Goal: Navigation & Orientation: Find specific page/section

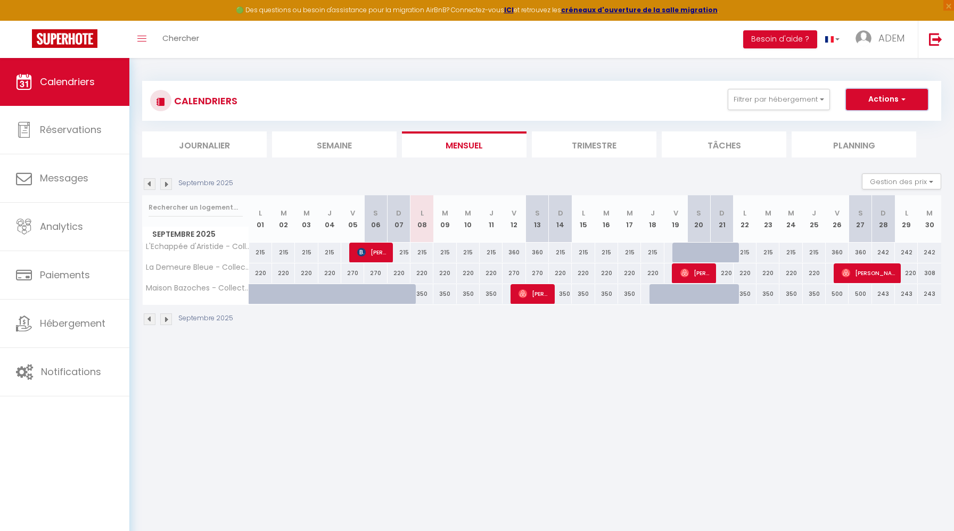
click at [898, 104] on button "Actions" at bounding box center [887, 99] width 82 height 21
click at [825, 105] on button "Filtrer par hébergement" at bounding box center [779, 99] width 102 height 21
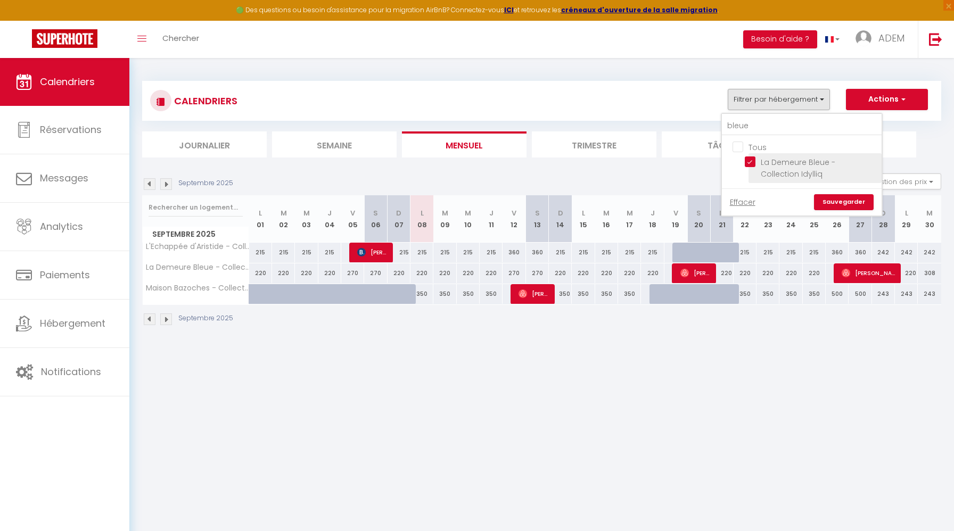
click at [751, 161] on input "La Demeure Bleue - Collection Idylliq" at bounding box center [811, 162] width 133 height 11
checkbox input "false"
click at [743, 136] on ul "Tous La Demeure Bleue - Collection Idylliq" at bounding box center [802, 162] width 160 height 53
click at [743, 135] on li "Tâches" at bounding box center [724, 145] width 125 height 26
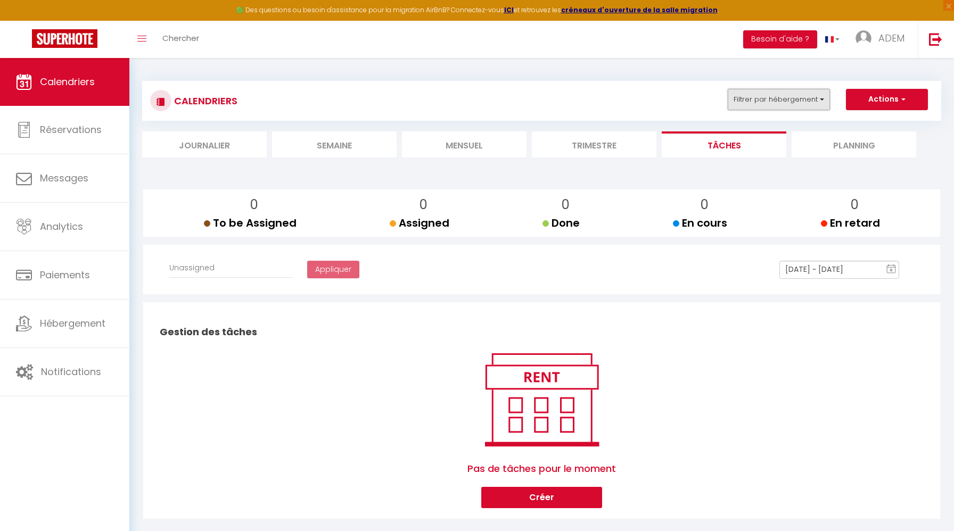
click at [768, 102] on button "Filtrer par hébergement" at bounding box center [779, 99] width 102 height 21
select select
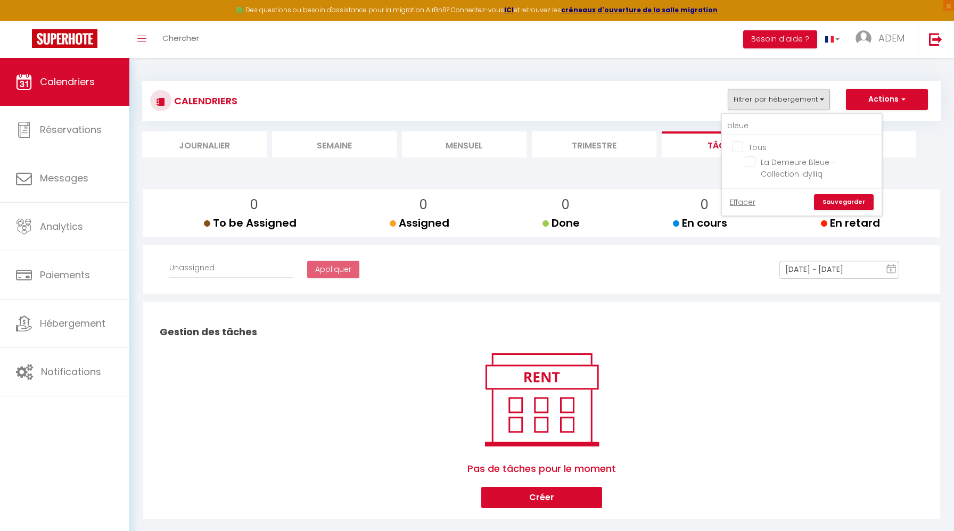
click at [364, 141] on li "Semaine" at bounding box center [334, 145] width 125 height 26
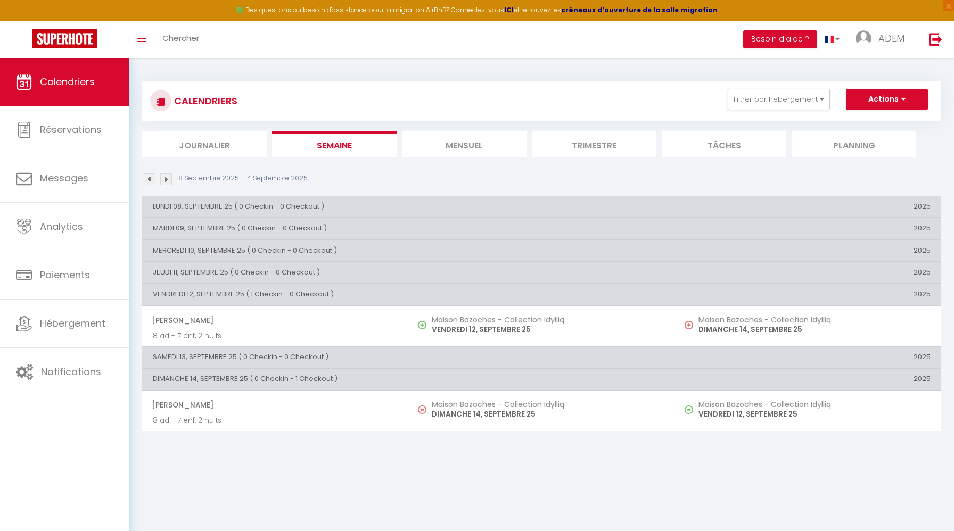
click at [495, 149] on li "Mensuel" at bounding box center [464, 145] width 125 height 26
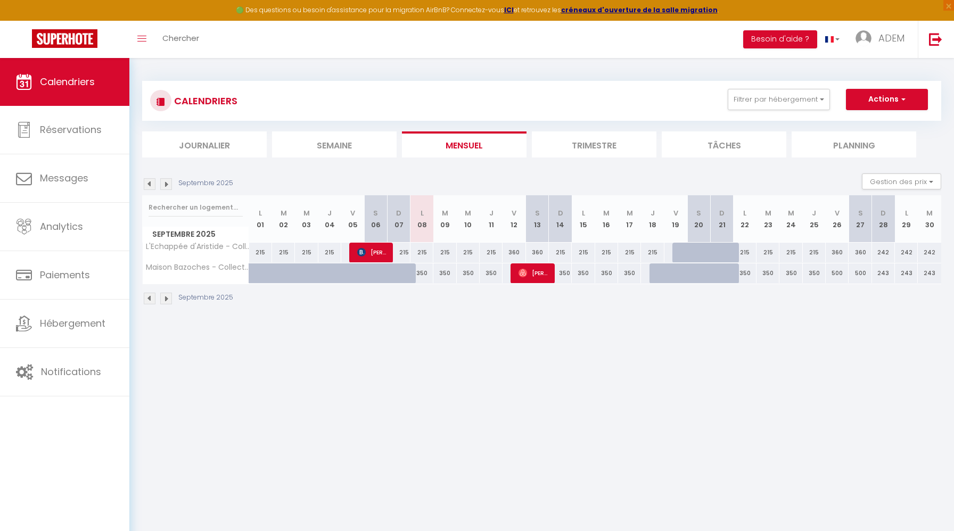
click at [779, 111] on div "CALENDRIERS Filtrer par hébergement bleue Tous La Demeure Bleue - Collection Id…" at bounding box center [541, 101] width 783 height 24
click at [775, 107] on button "Filtrer par hébergement" at bounding box center [779, 99] width 102 height 21
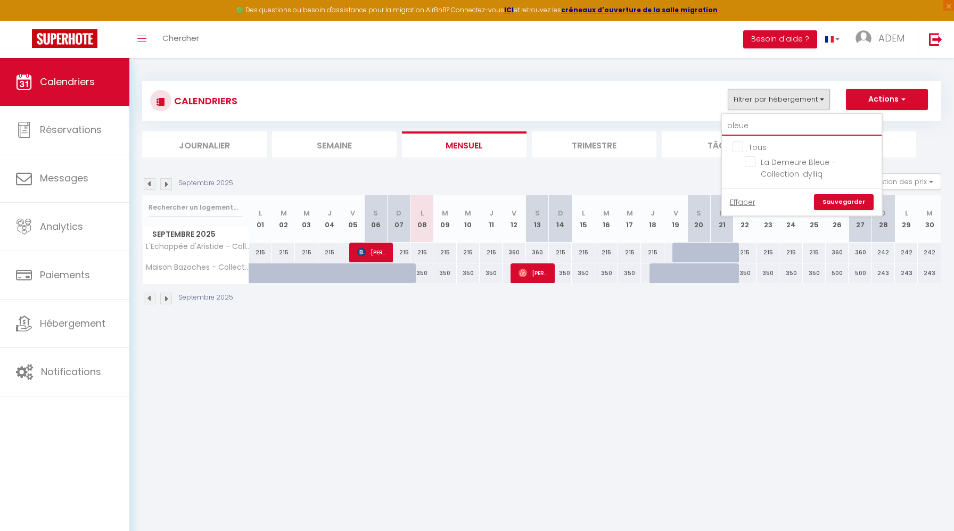
click at [769, 120] on input "bleue" at bounding box center [802, 126] width 160 height 19
type input "m"
checkbox input "false"
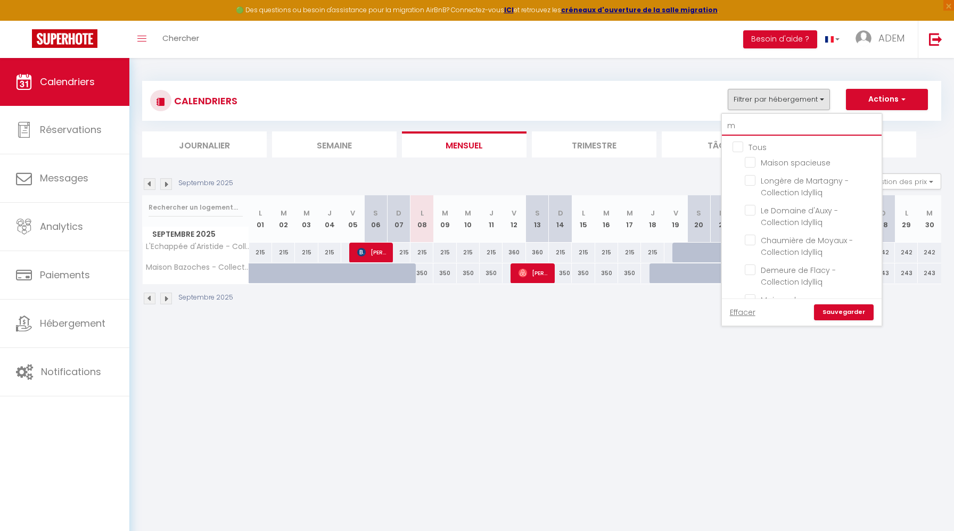
type input "ma"
checkbox input "false"
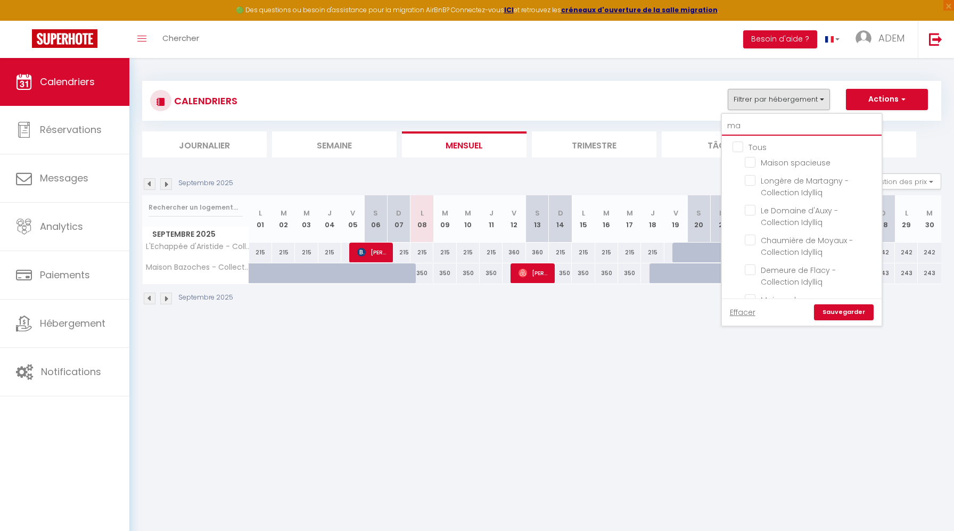
checkbox input "false"
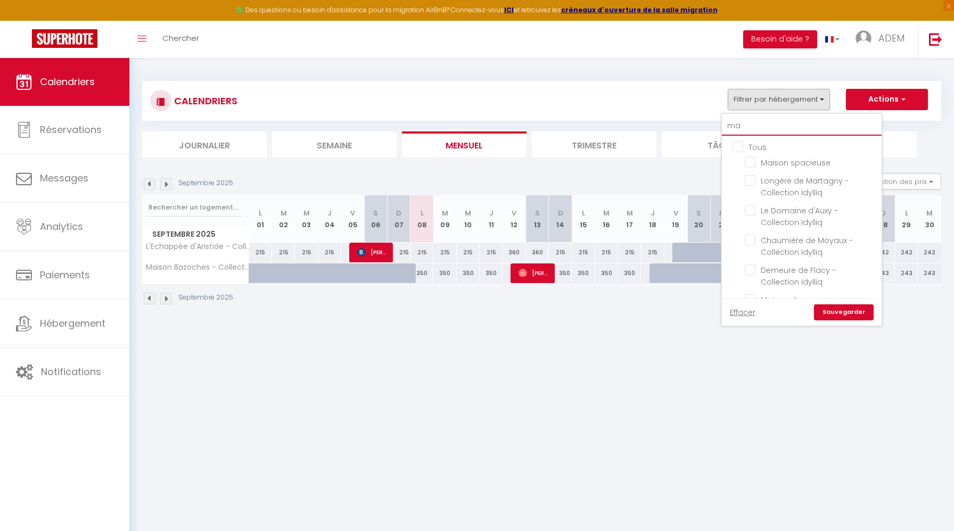
checkbox input "true"
checkbox input "false"
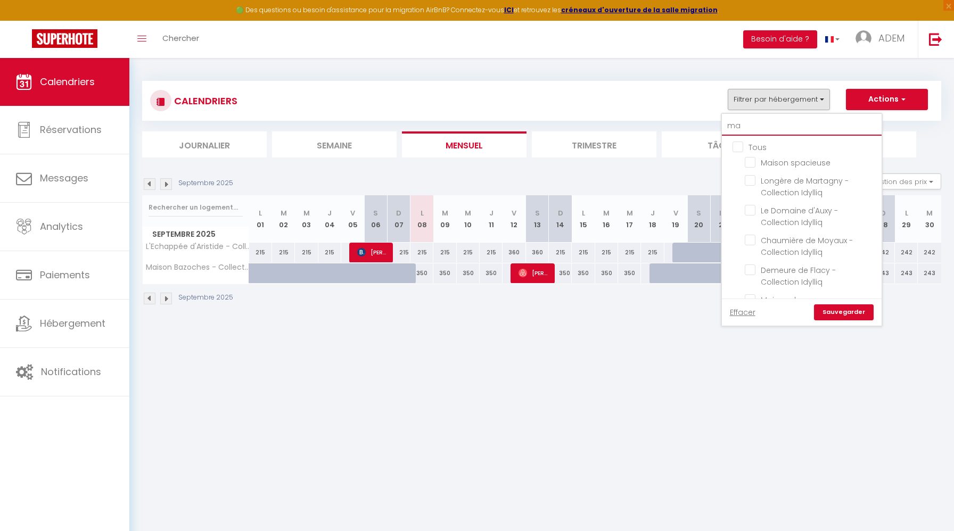
checkbox input "false"
type input "man"
checkbox input "false"
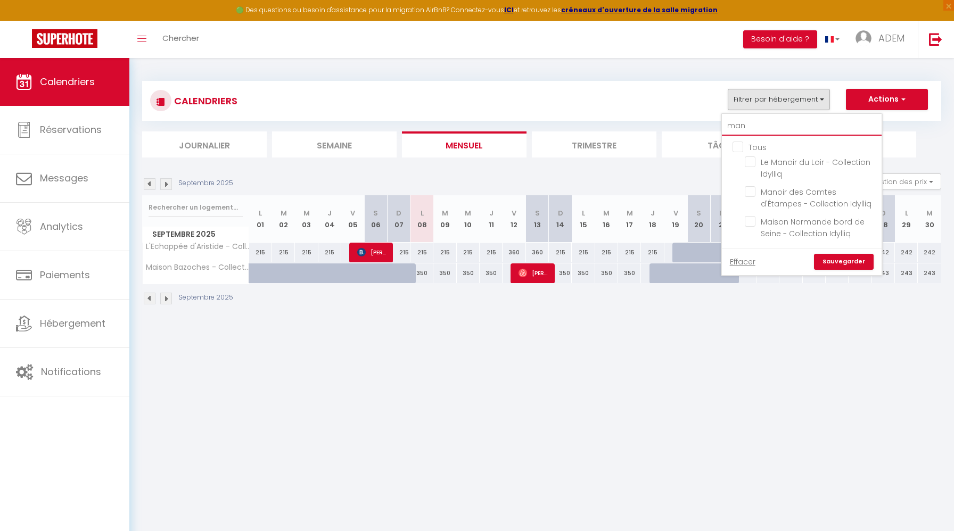
type input "mano"
checkbox input "false"
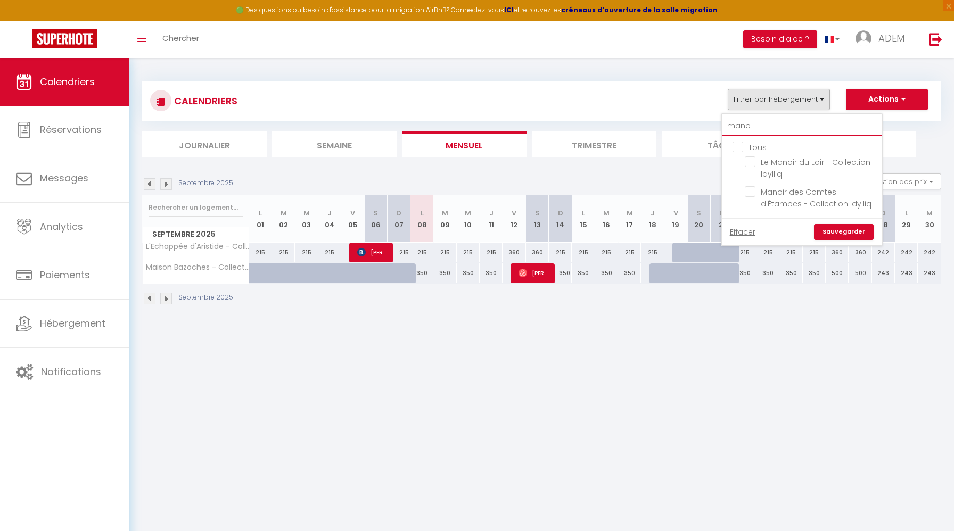
type input "manoi"
checkbox input "false"
type input "manoir"
checkbox input "false"
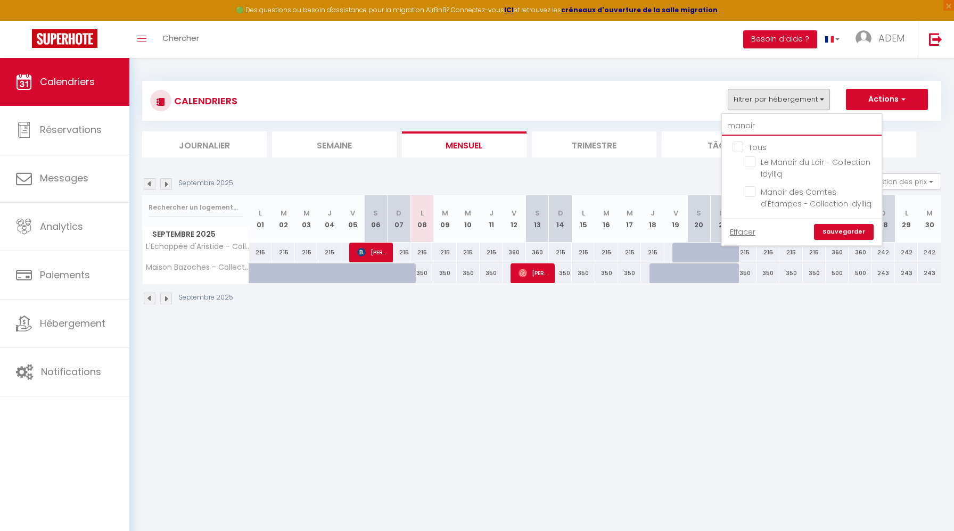
checkbox input "false"
type input "manoir"
click at [749, 166] on input "Le Manoir du Loir - Collection Idylliq" at bounding box center [811, 162] width 133 height 11
checkbox input "true"
checkbox input "false"
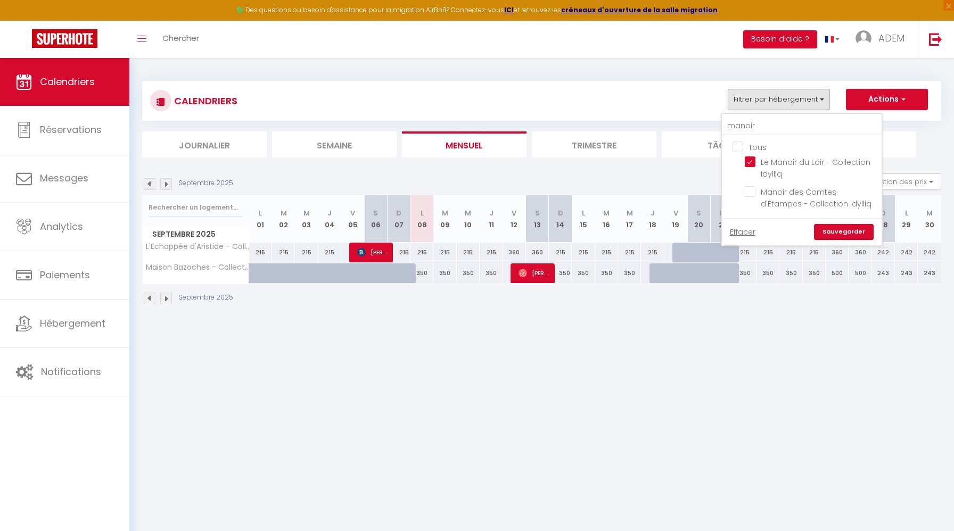
click at [838, 232] on link "Sauvegarder" at bounding box center [844, 232] width 60 height 16
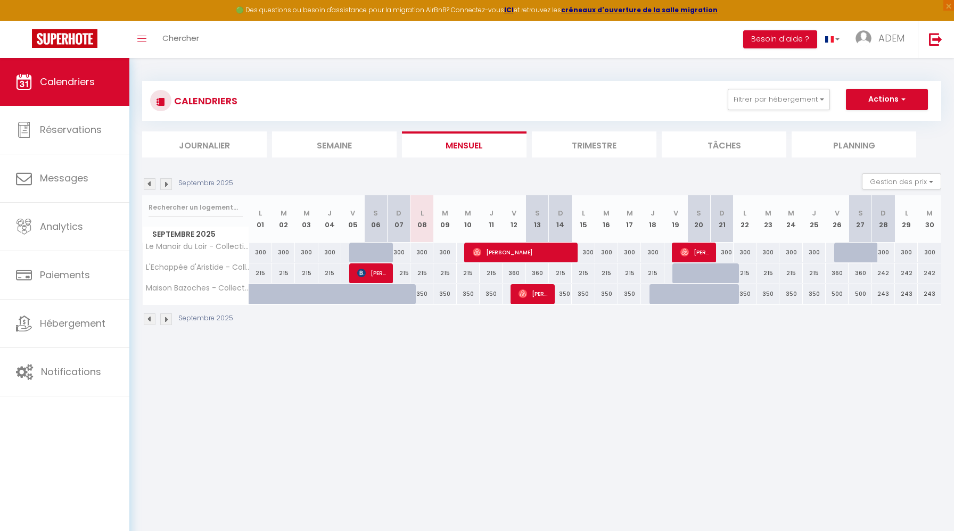
click at [147, 186] on img at bounding box center [150, 184] width 12 height 12
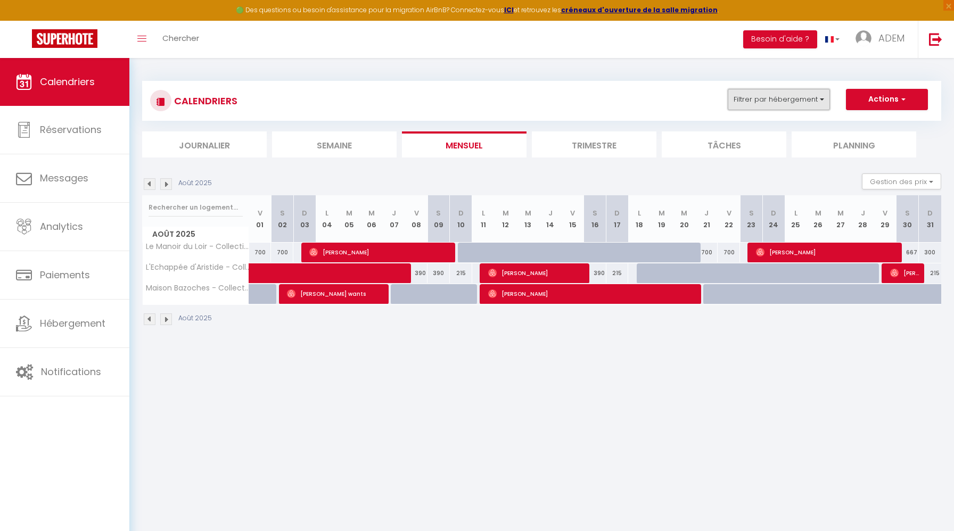
click at [795, 97] on button "Filtrer par hébergement" at bounding box center [779, 99] width 102 height 21
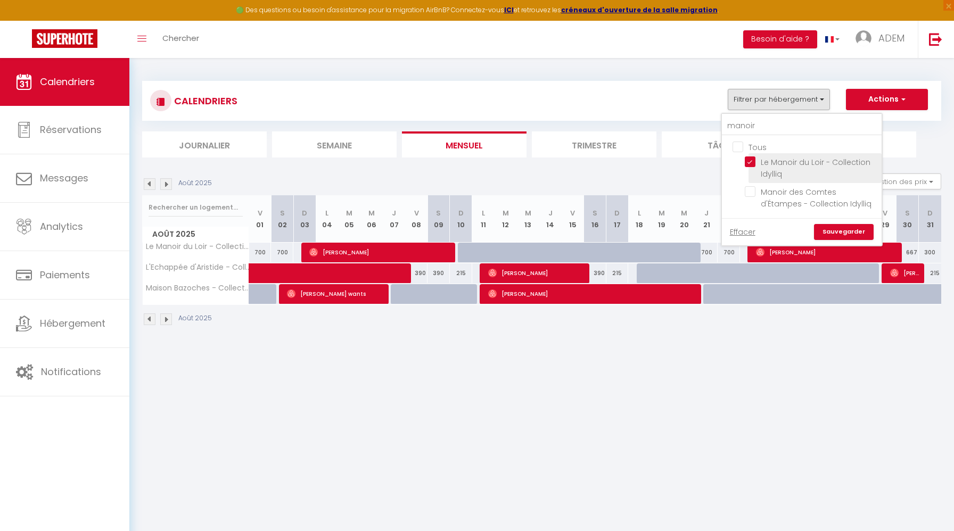
click at [750, 159] on input "Le Manoir du Loir - Collection Idylliq" at bounding box center [811, 162] width 133 height 11
checkbox input "false"
click at [745, 127] on input "manoir" at bounding box center [802, 126] width 160 height 19
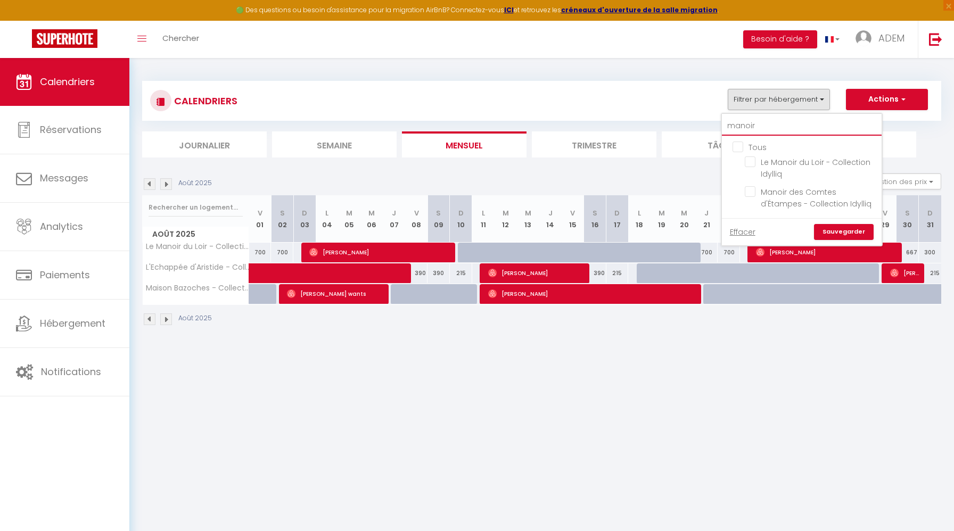
type input "l"
checkbox input "false"
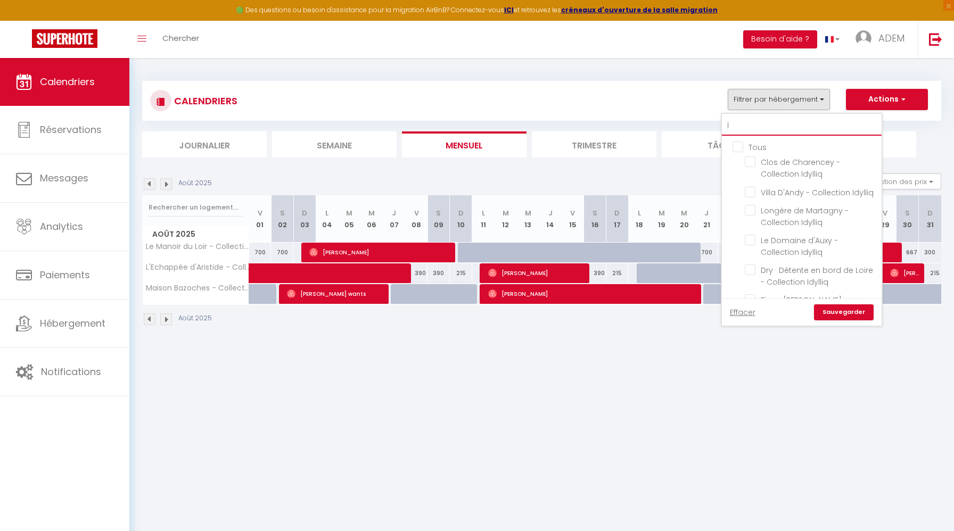
type input "la"
checkbox input "false"
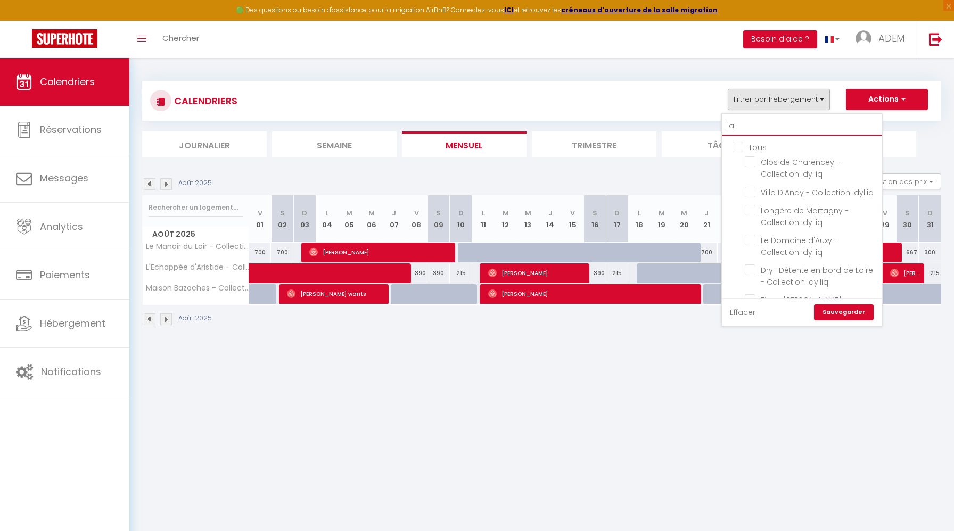
checkbox input "false"
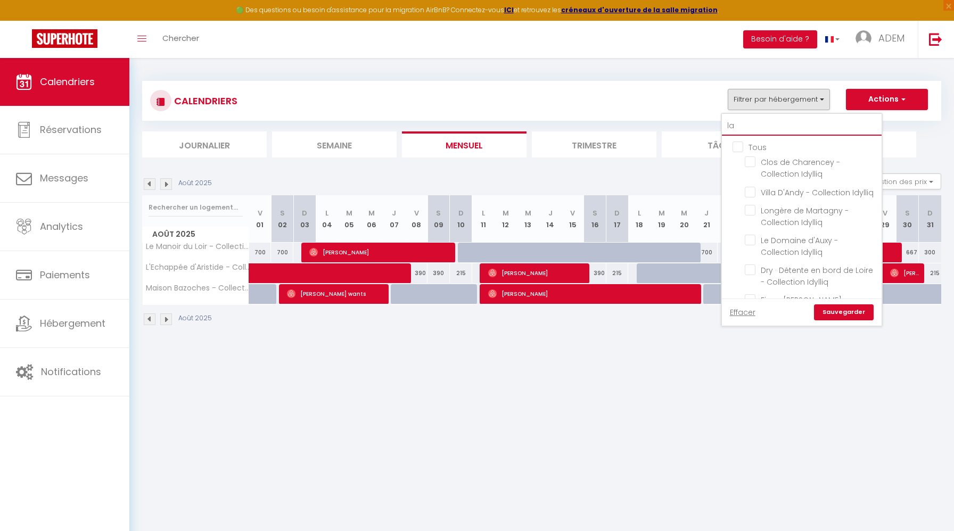
checkbox input "false"
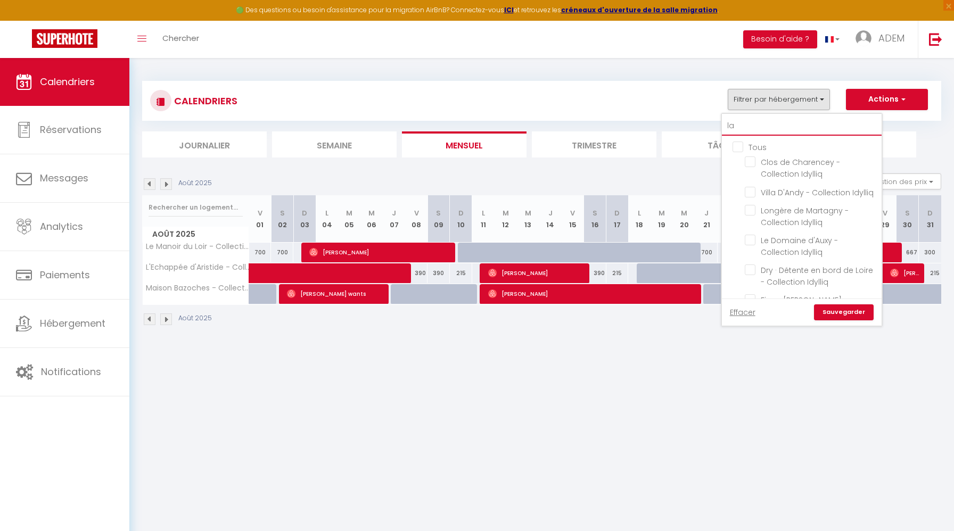
type input "la"
checkbox input "false"
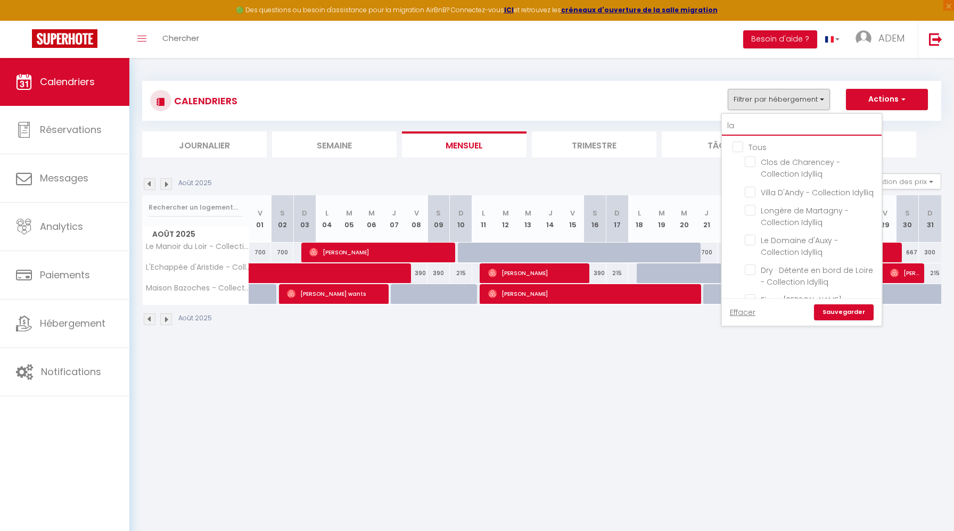
checkbox input "false"
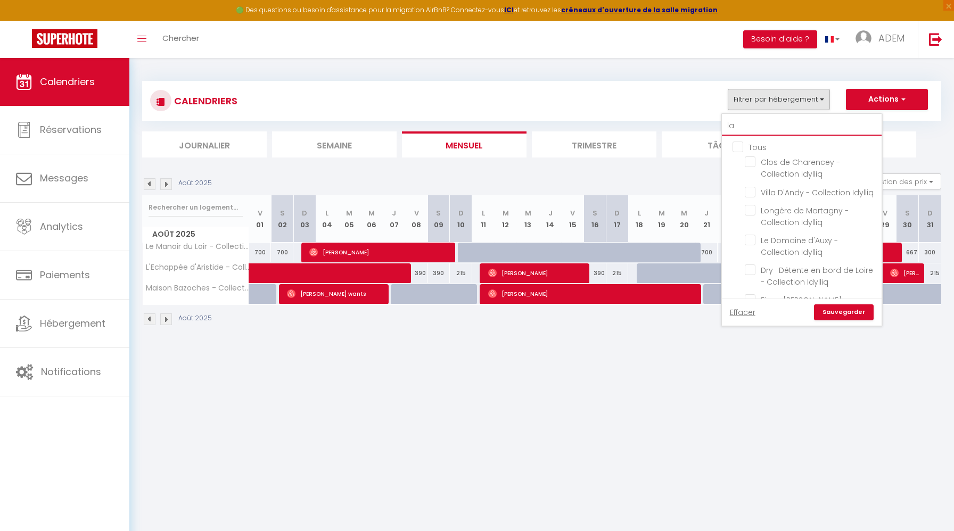
checkbox input "false"
type input "la h"
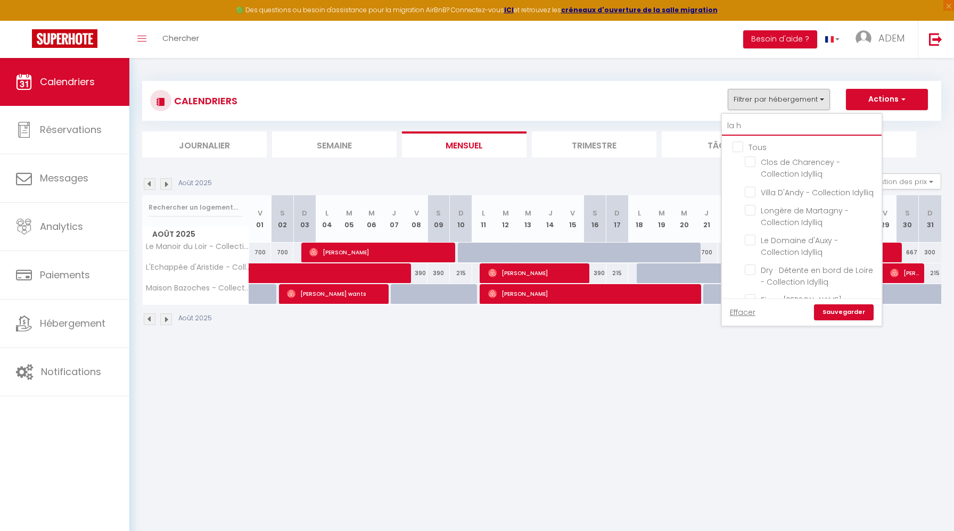
checkbox input "false"
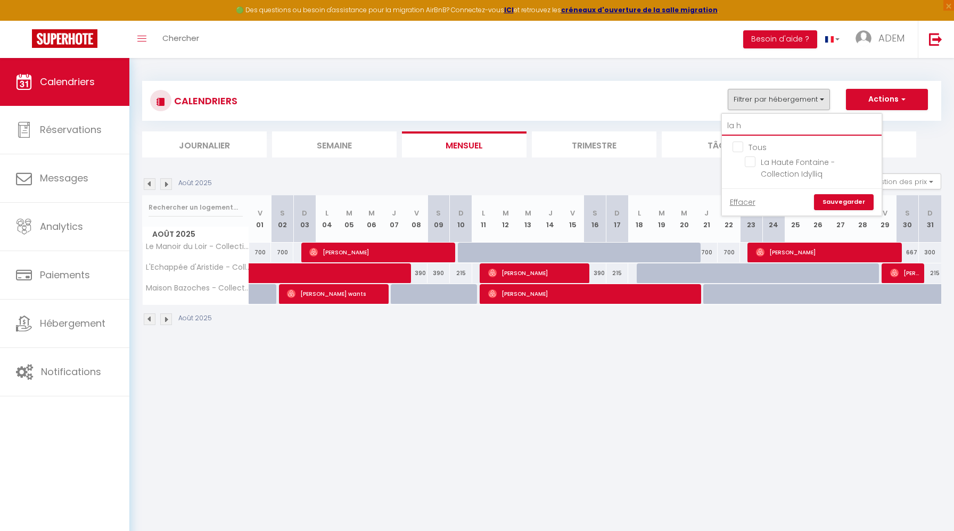
type input "la ha"
checkbox input "false"
type input "la hau"
checkbox input "false"
type input "la haut"
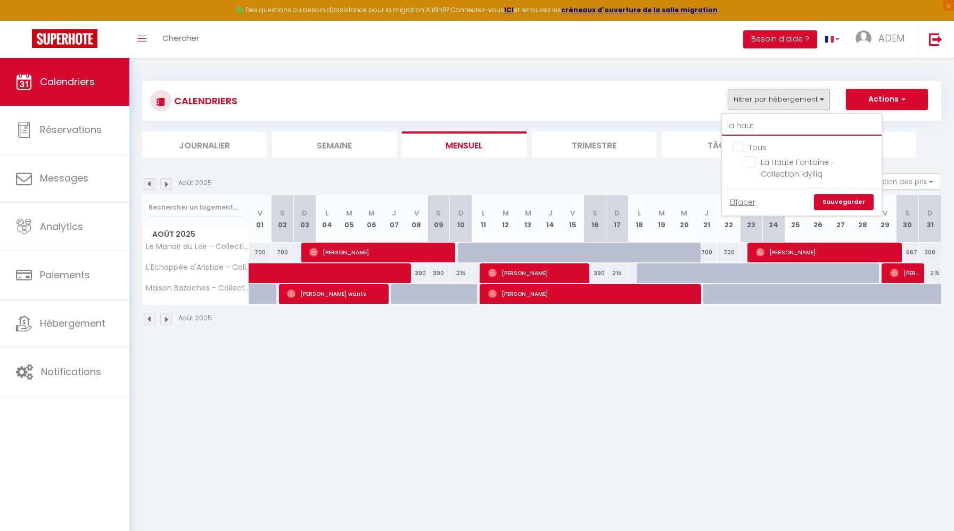
checkbox input "false"
type input "la haut"
click at [748, 162] on input "La Haute Fontaine - Collection Idylliq" at bounding box center [811, 162] width 133 height 11
checkbox input "true"
click at [858, 197] on link "Sauvegarder" at bounding box center [844, 202] width 60 height 16
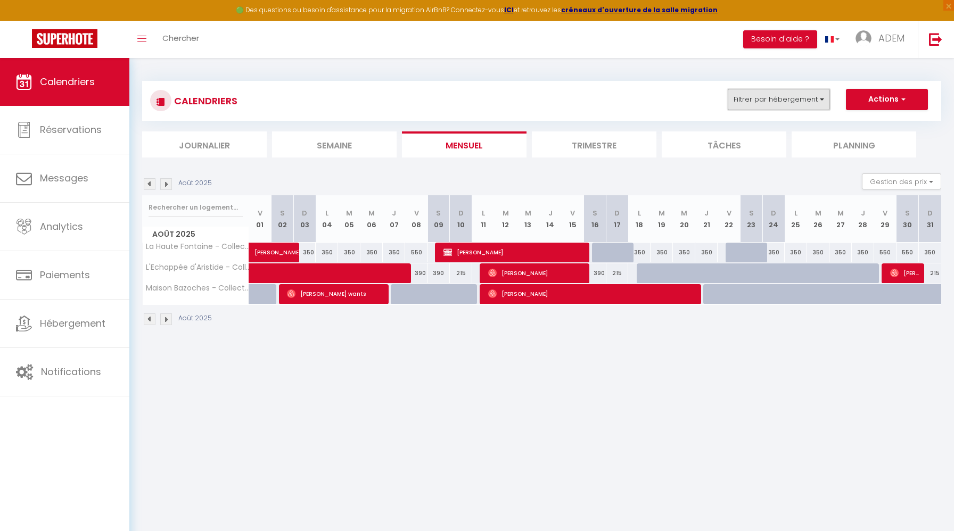
click at [778, 95] on button "Filtrer par hébergement" at bounding box center [779, 99] width 102 height 21
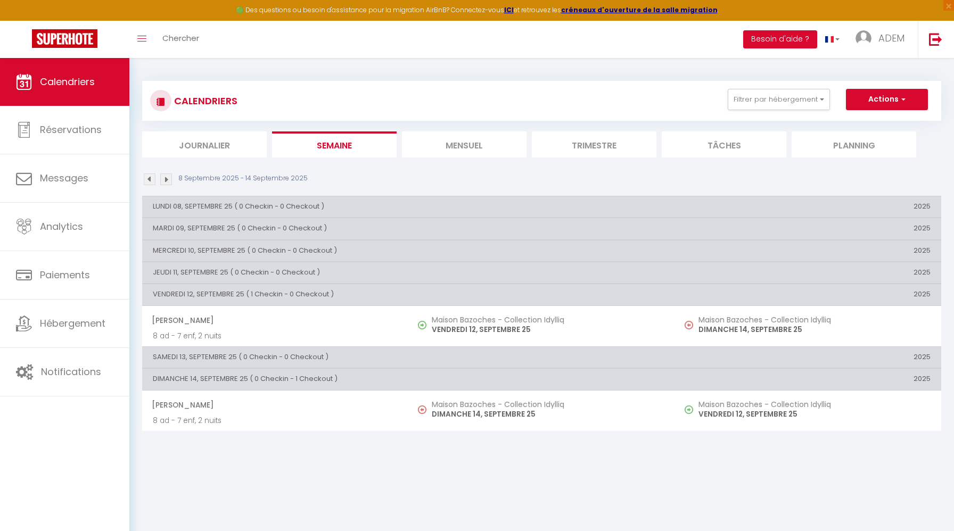
click at [466, 145] on li "Mensuel" at bounding box center [464, 145] width 125 height 26
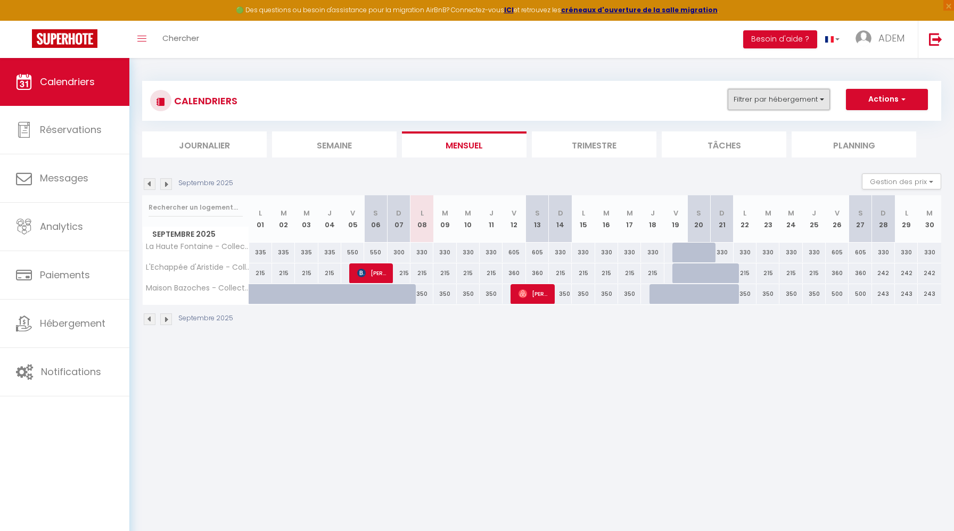
click at [759, 105] on button "Filtrer par hébergement" at bounding box center [779, 99] width 102 height 21
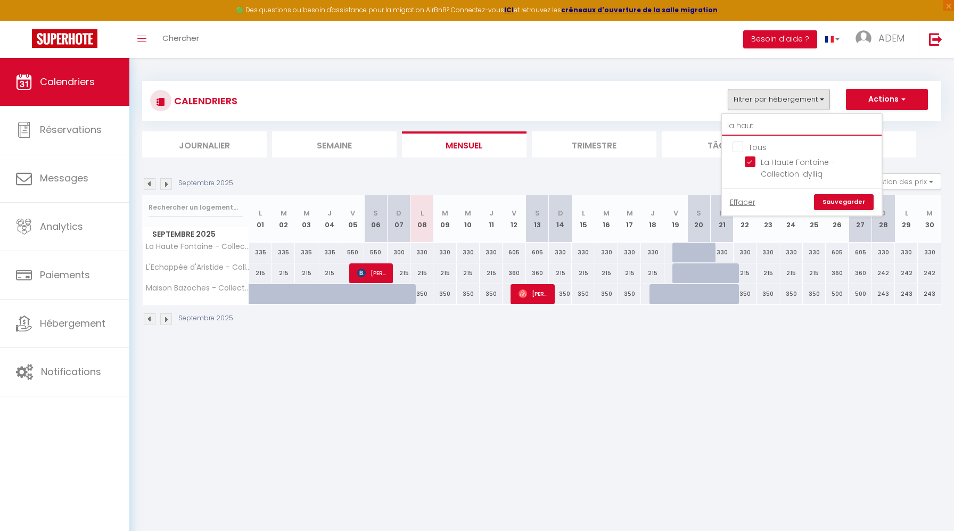
click at [760, 121] on input "la haut" at bounding box center [802, 126] width 160 height 19
type input "l"
checkbox input "false"
type input "l'"
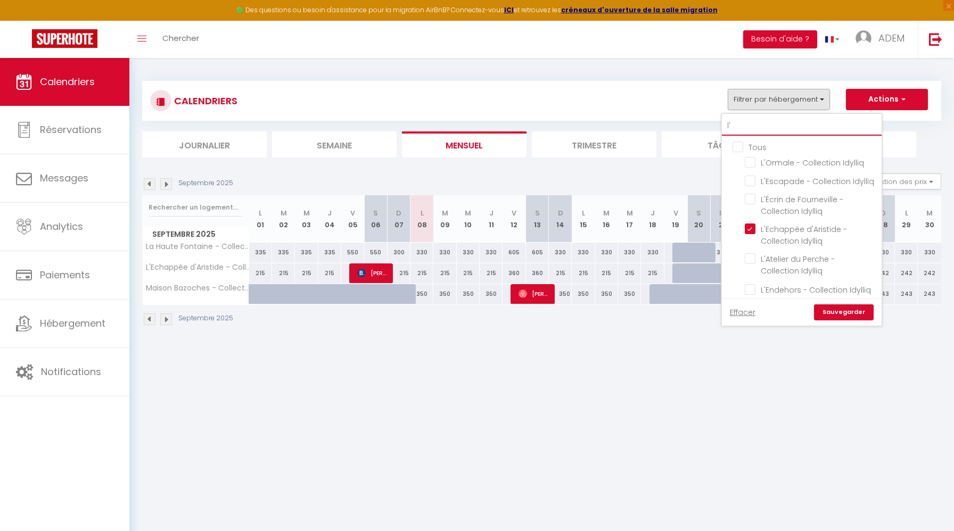
checkbox input "false"
type input "l'o"
checkbox input "false"
type input "l'or"
checkbox input "false"
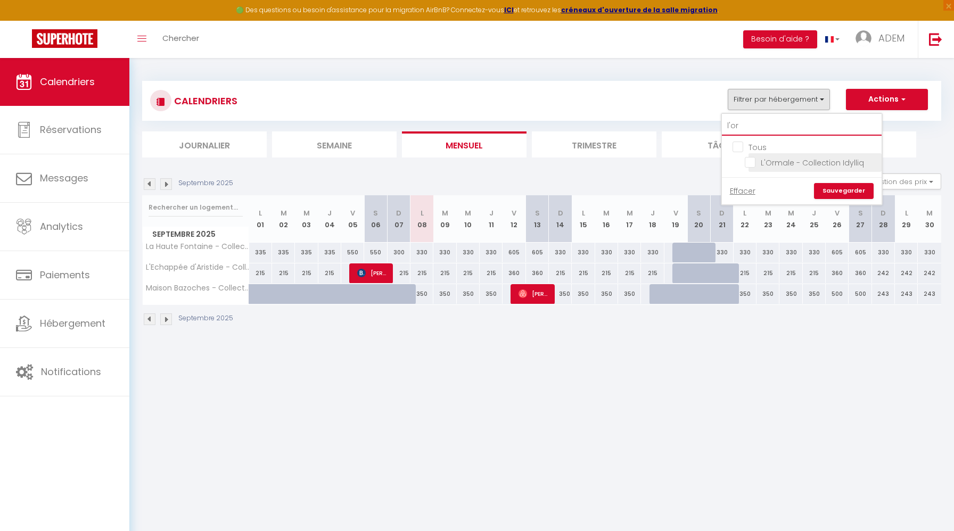
type input "l'or"
click at [751, 162] on input "L'Ormale - Collection Idylliq" at bounding box center [811, 162] width 133 height 11
checkbox input "true"
click at [829, 186] on link "Sauvegarder" at bounding box center [844, 191] width 60 height 16
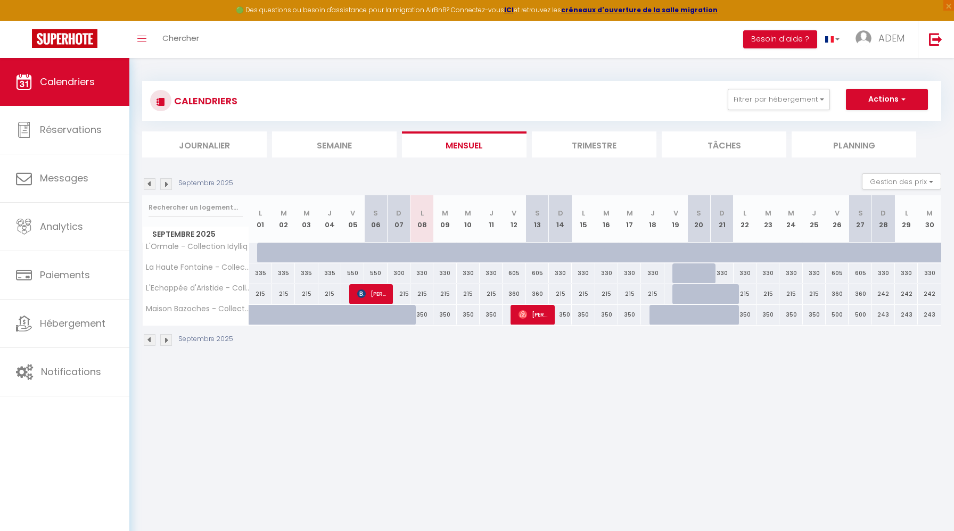
click at [149, 182] on img at bounding box center [150, 184] width 12 height 12
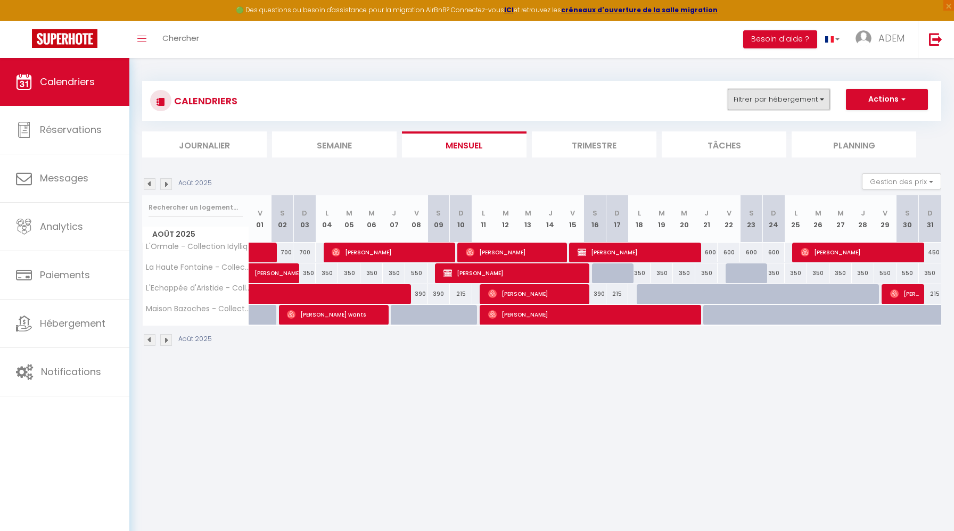
click at [773, 104] on button "Filtrer par hébergement" at bounding box center [779, 99] width 102 height 21
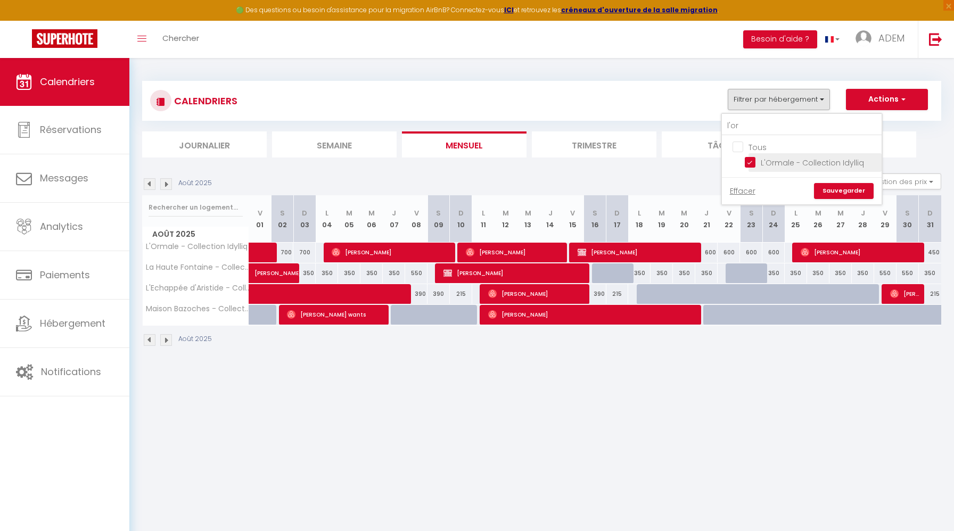
click at [747, 161] on input "L'Ormale - Collection Idylliq" at bounding box center [811, 162] width 133 height 11
checkbox input "false"
click at [168, 187] on img at bounding box center [166, 184] width 12 height 12
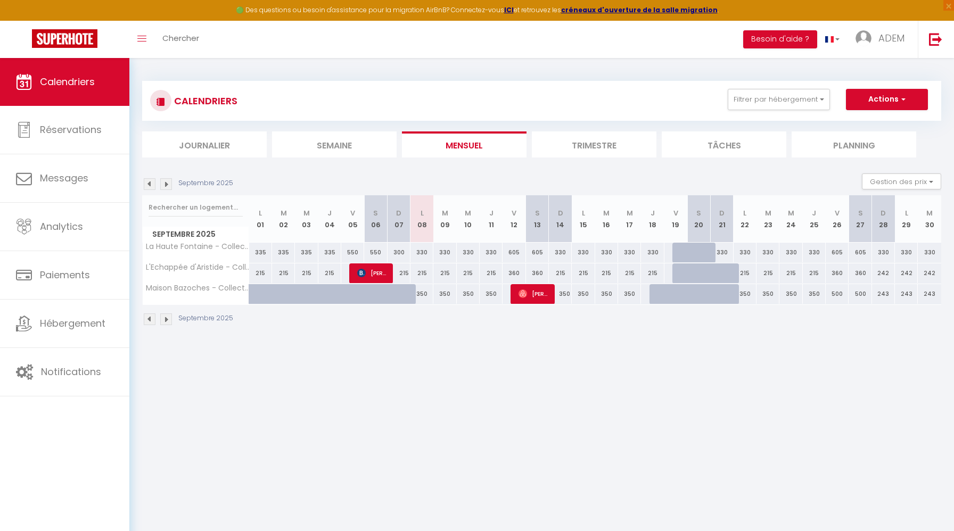
click at [167, 187] on img at bounding box center [166, 184] width 12 height 12
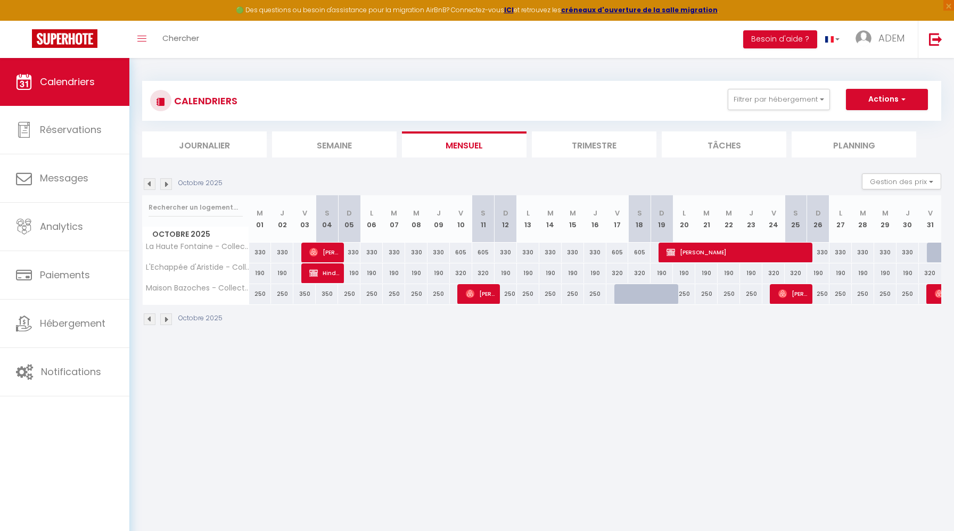
click at [167, 187] on img at bounding box center [166, 184] width 12 height 12
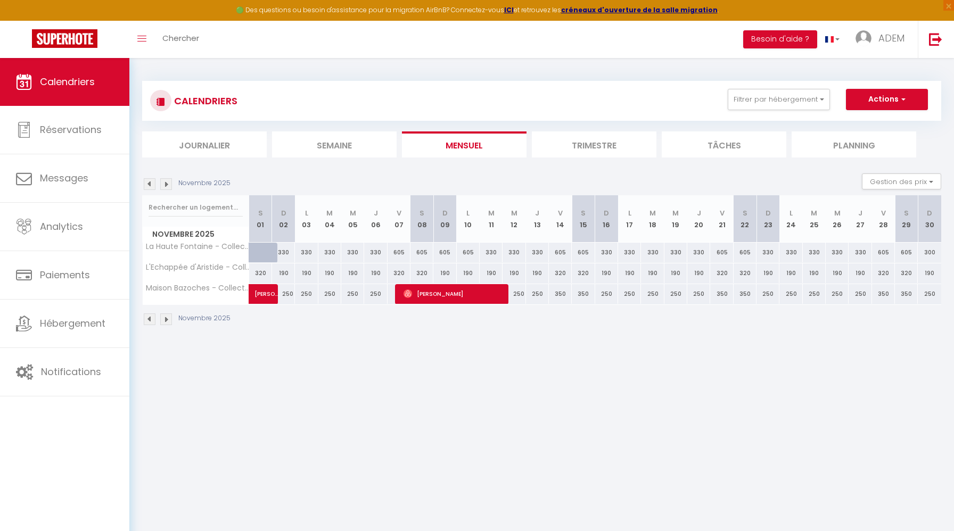
click at [167, 187] on img at bounding box center [166, 184] width 12 height 12
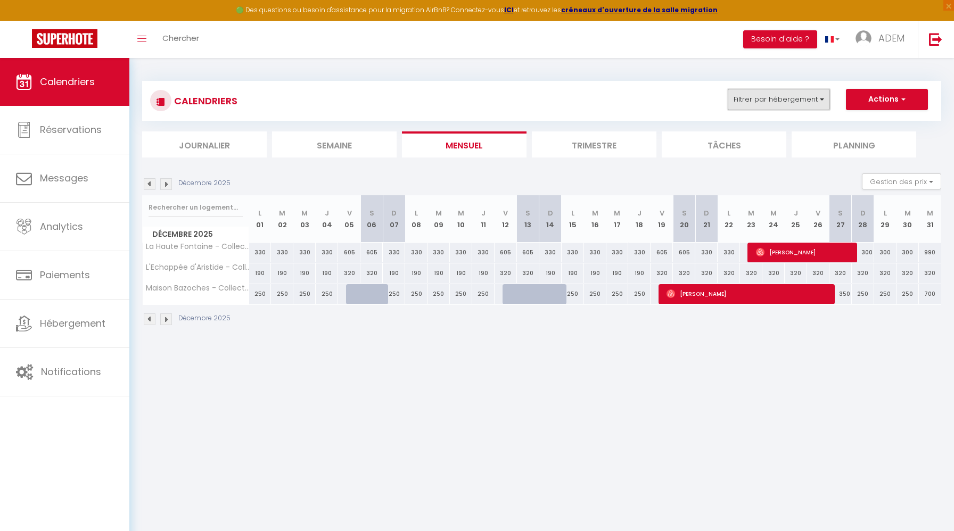
click at [790, 99] on button "Filtrer par hébergement" at bounding box center [779, 99] width 102 height 21
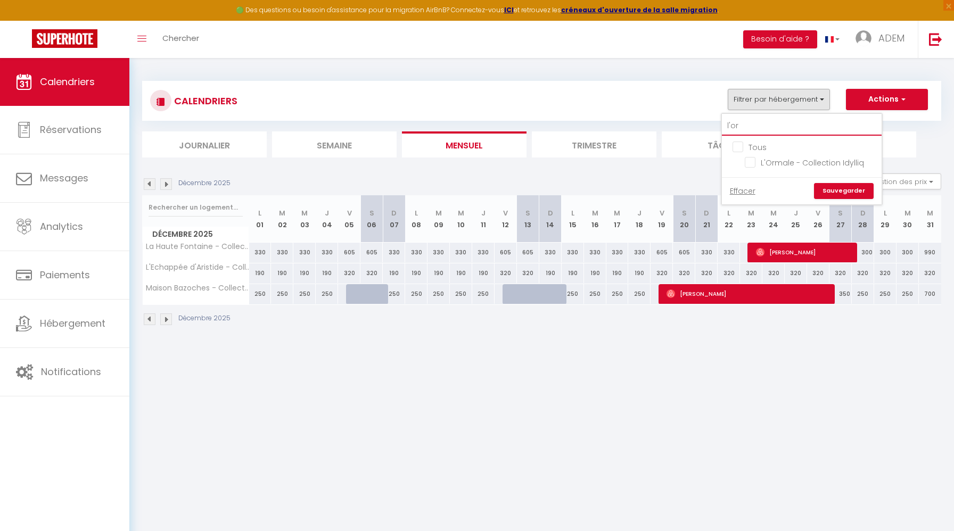
click at [734, 128] on input "l'or" at bounding box center [802, 126] width 160 height 19
type input "b"
checkbox input "false"
type input "bl"
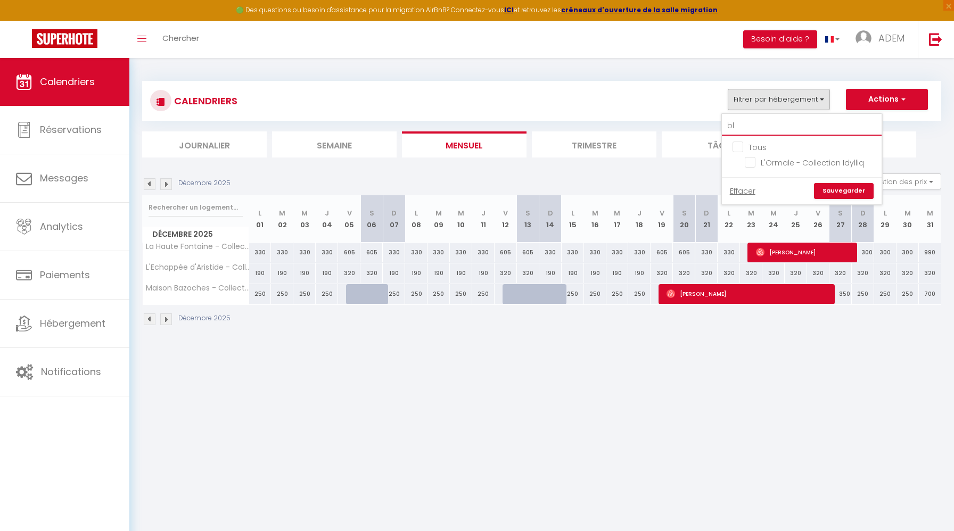
checkbox input "false"
type input "ble"
checkbox input "false"
type input "bleu"
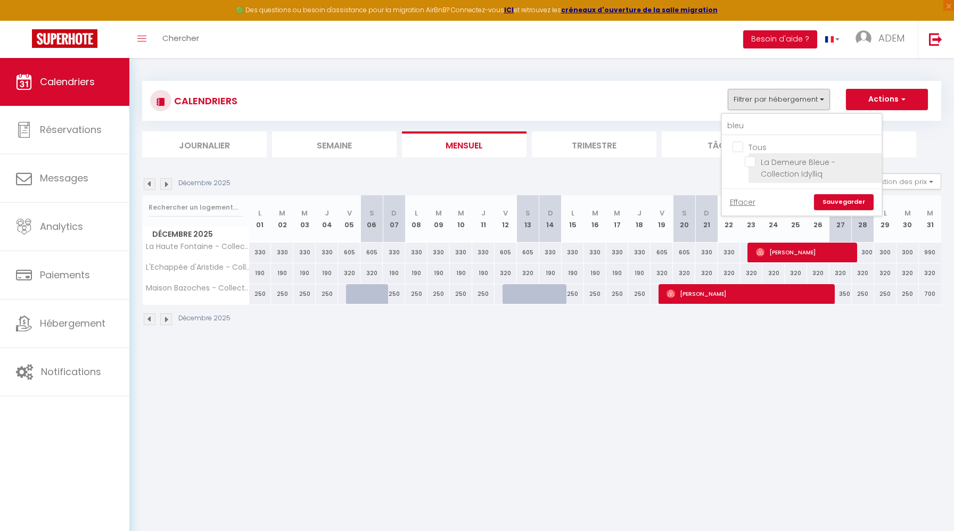
click at [749, 163] on input "La Demeure Bleue - Collection Idylliq" at bounding box center [811, 162] width 133 height 11
checkbox input "true"
click at [826, 200] on link "Sauvegarder" at bounding box center [844, 202] width 60 height 16
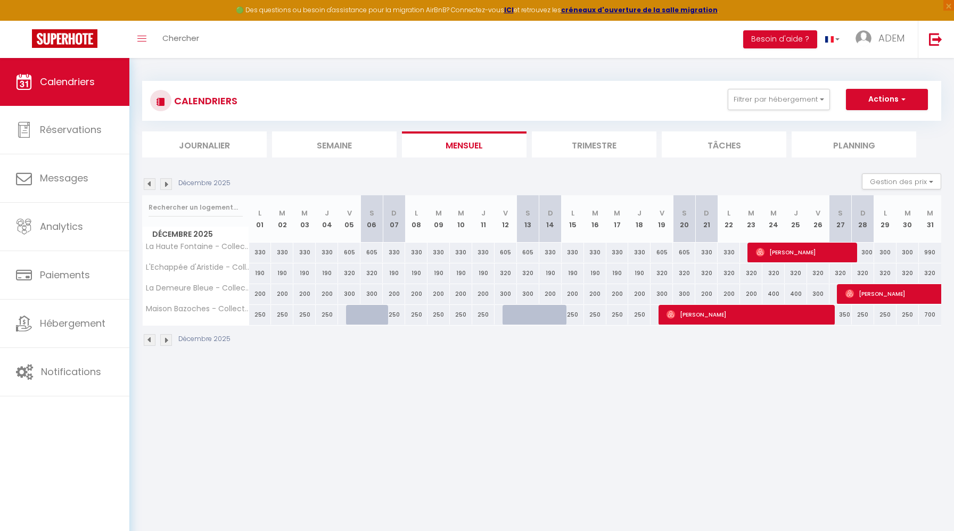
click at [154, 182] on img at bounding box center [150, 184] width 12 height 12
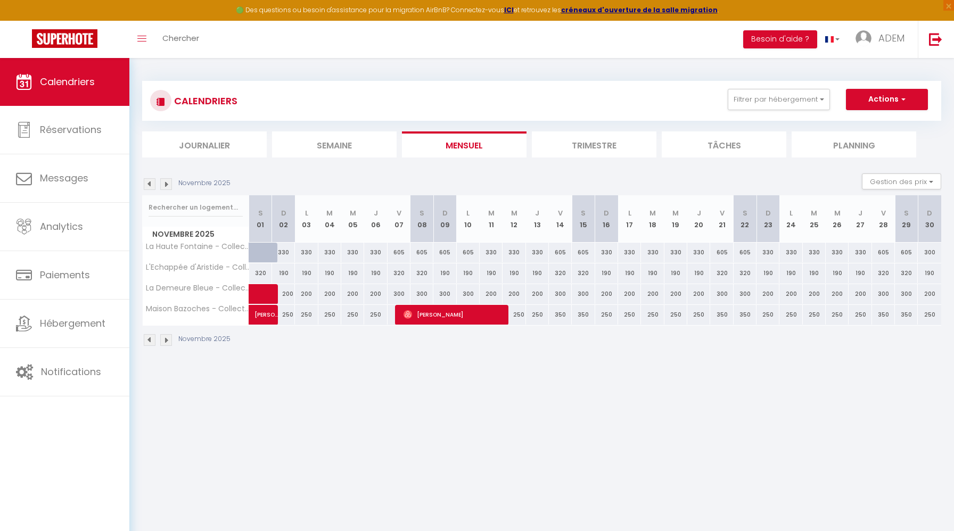
click at [154, 182] on img at bounding box center [150, 184] width 12 height 12
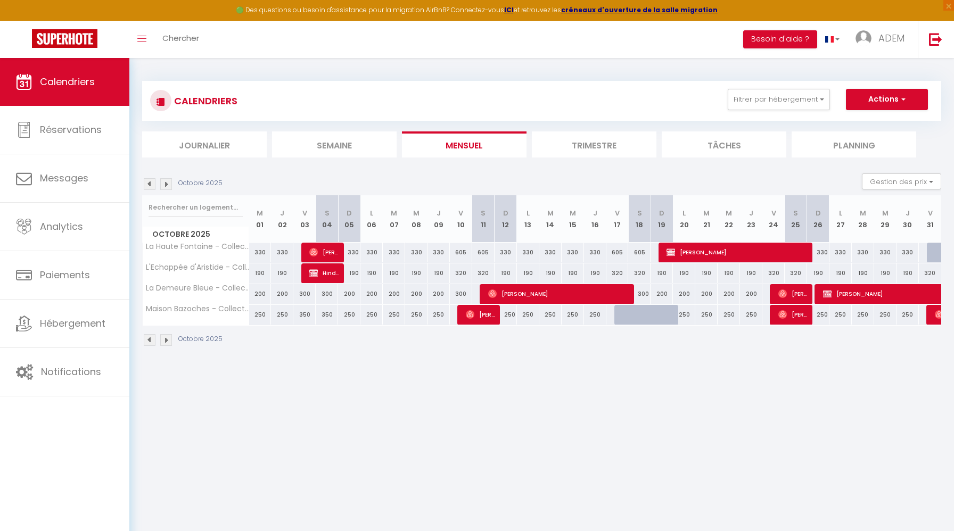
click at [154, 182] on img at bounding box center [150, 184] width 12 height 12
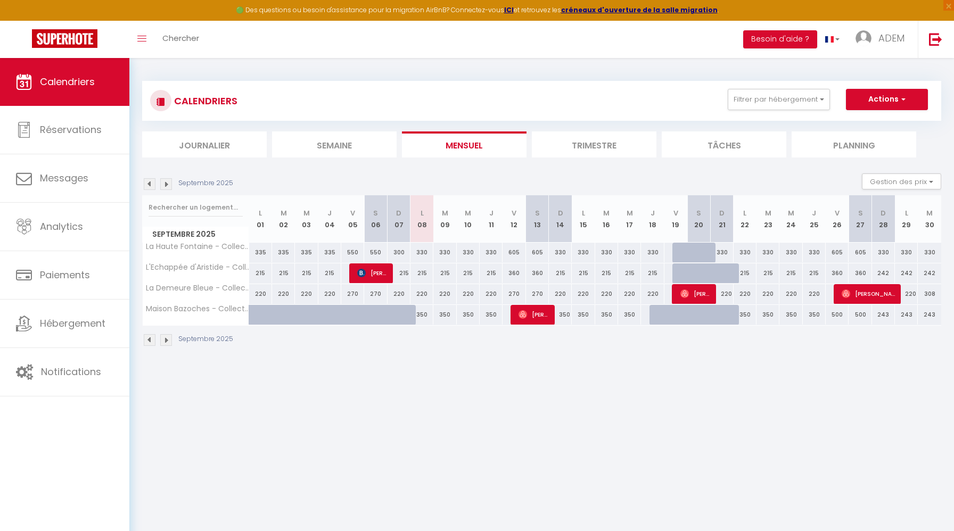
click at [749, 88] on div "CALENDRIERS Filtrer par hébergement bleu Tous La Demeure Bleue - Collection Idy…" at bounding box center [541, 101] width 799 height 40
click at [751, 109] on button "Filtrer par hébergement" at bounding box center [779, 99] width 102 height 21
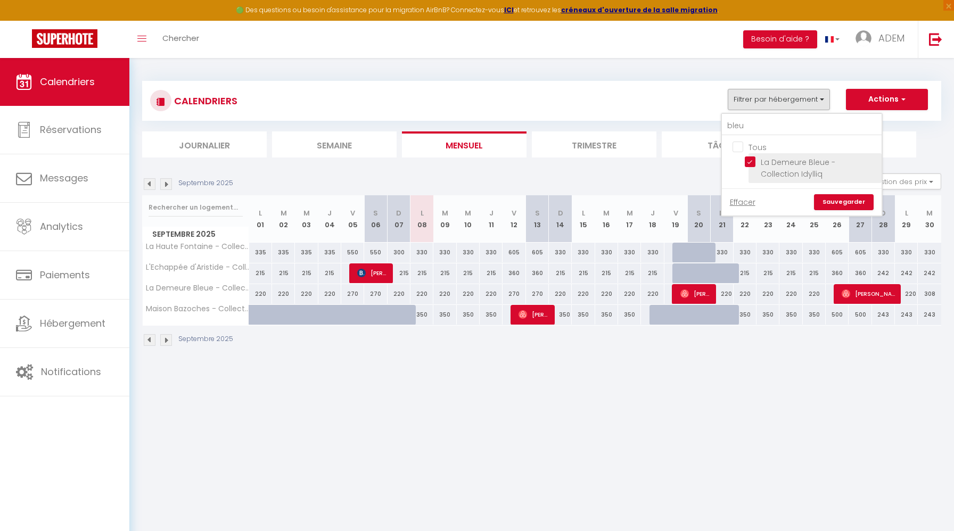
click at [750, 159] on input "La Demeure Bleue - Collection Idylliq" at bounding box center [811, 162] width 133 height 11
checkbox input "false"
click at [739, 131] on input "bleu" at bounding box center [802, 126] width 160 height 19
type input "a"
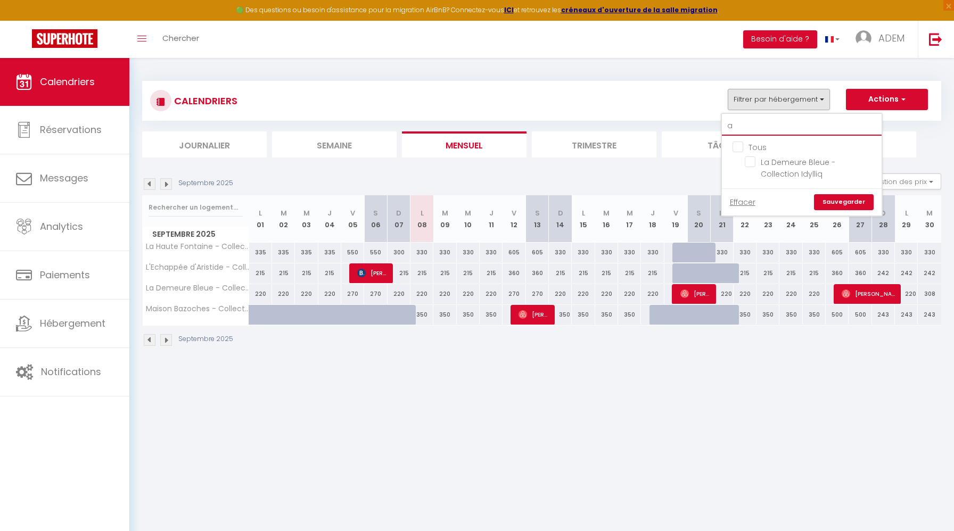
checkbox input "false"
type input "an"
checkbox input "false"
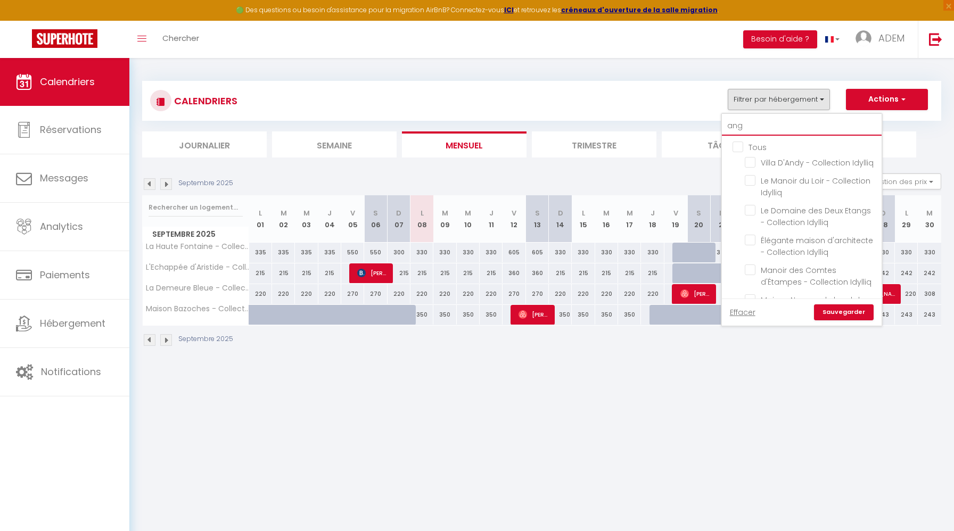
type input "ange"
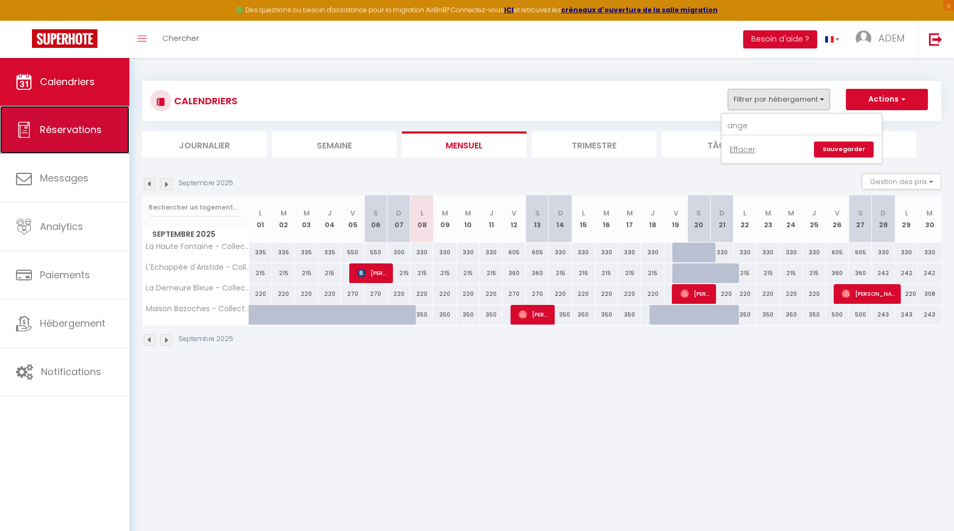
click at [94, 129] on span "Réservations" at bounding box center [71, 129] width 62 height 13
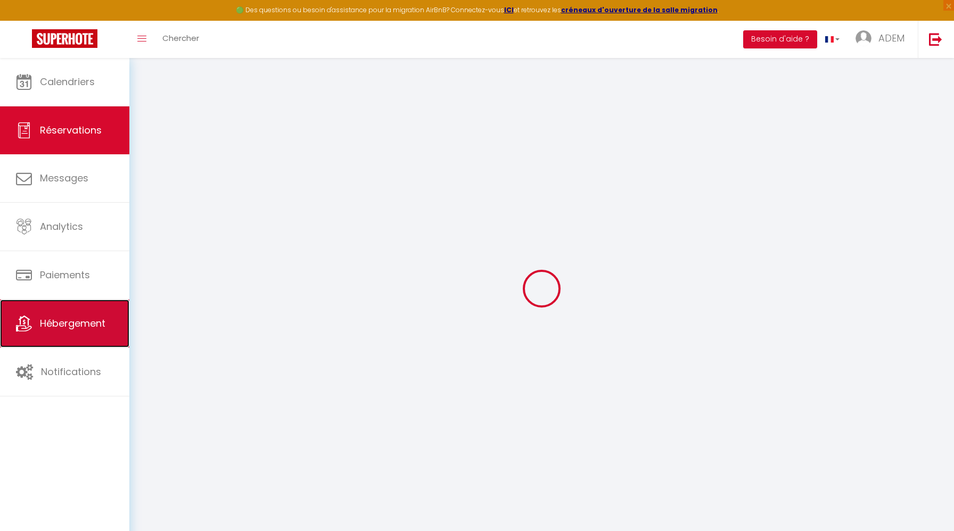
click at [76, 313] on link "Hébergement" at bounding box center [64, 324] width 129 height 48
